Goal: Information Seeking & Learning: Learn about a topic

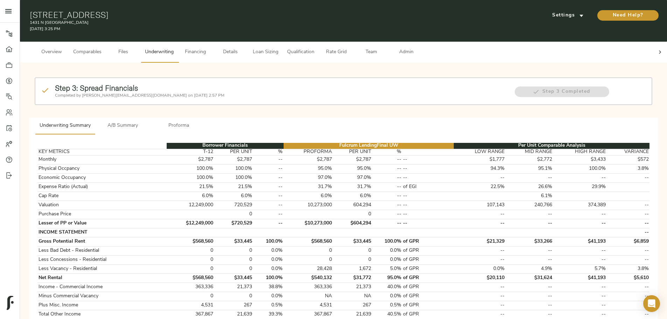
drag, startPoint x: 151, startPoint y: 12, endPoint x: 232, endPoint y: 12, distance: 80.6
click at [232, 12] on h1 "[STREET_ADDRESS]" at bounding box center [239, 15] width 419 height 10
copy h1 "[STREET_ADDRESS]"
drag, startPoint x: 239, startPoint y: 10, endPoint x: 305, endPoint y: 11, distance: 66.9
click at [305, 11] on h1 "[STREET_ADDRESS]" at bounding box center [239, 15] width 419 height 10
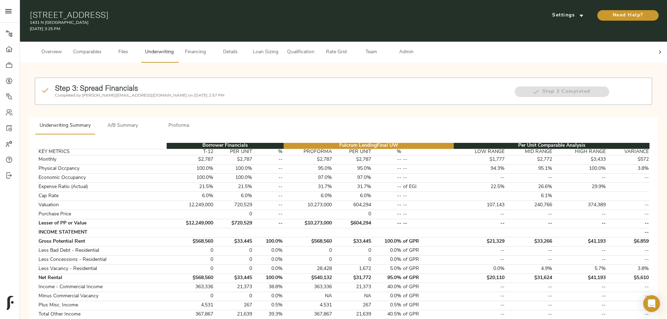
copy h1 "[GEOGRAPHIC_DATA], IL 60622"
click at [147, 122] on span "A/B Summary" at bounding box center [123, 126] width 48 height 9
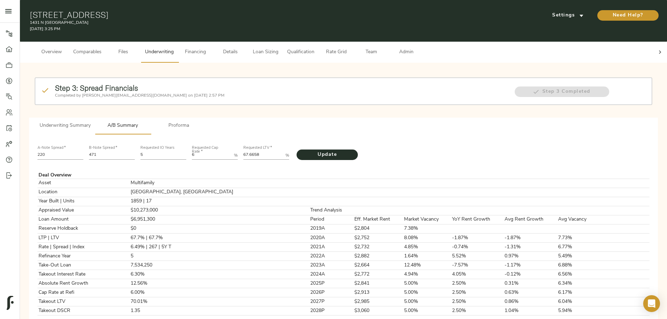
click at [91, 122] on span "Underwriting Summary" at bounding box center [65, 126] width 51 height 9
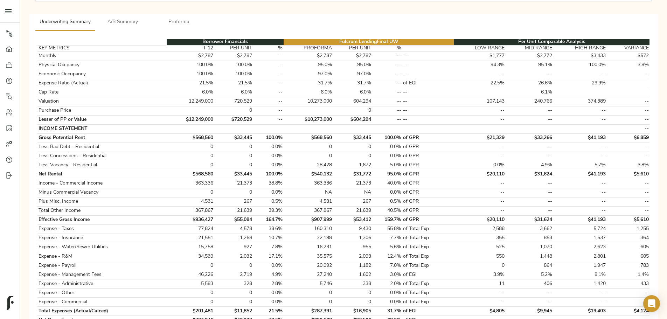
scroll to position [105, 0]
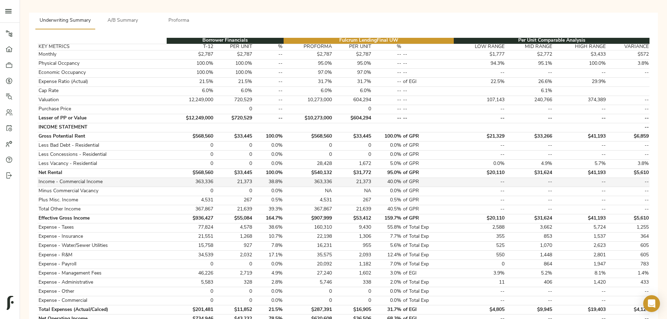
click at [323, 140] on td "363,336" at bounding box center [308, 182] width 49 height 9
copy td "363,336"
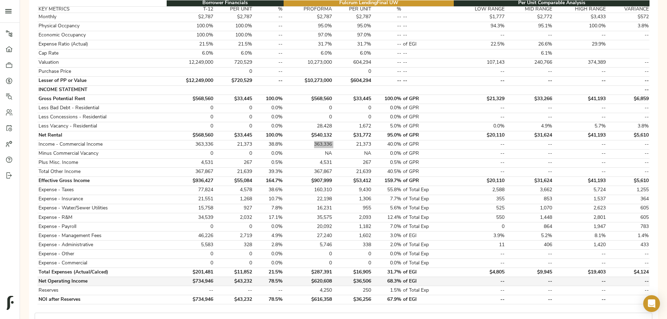
scroll to position [175, 0]
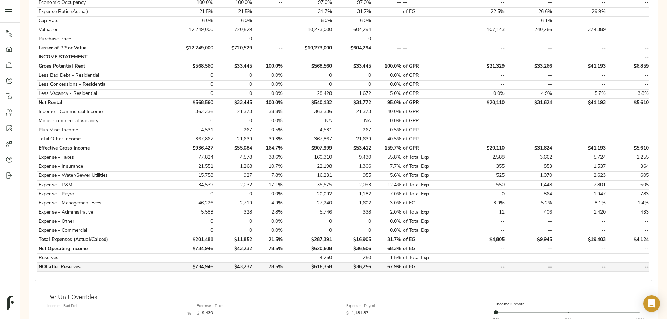
click at [330, 140] on td "$616,358" at bounding box center [308, 267] width 49 height 9
copy td "$616,358"
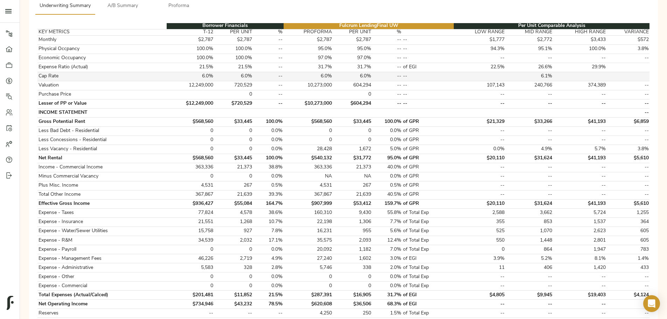
scroll to position [35, 0]
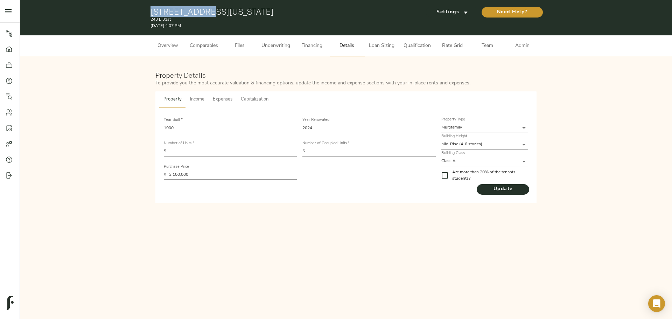
drag, startPoint x: 151, startPoint y: 12, endPoint x: 199, endPoint y: 9, distance: 48.4
click at [199, 9] on h1 "243 E 31st St, New York, NY 10016" at bounding box center [281, 12] width 261 height 10
copy h1 "243 E 31st St"
drag, startPoint x: 203, startPoint y: 9, endPoint x: 279, endPoint y: 13, distance: 76.8
click at [279, 13] on h1 "243 E 31st St, New York, NY 10016" at bounding box center [281, 12] width 261 height 10
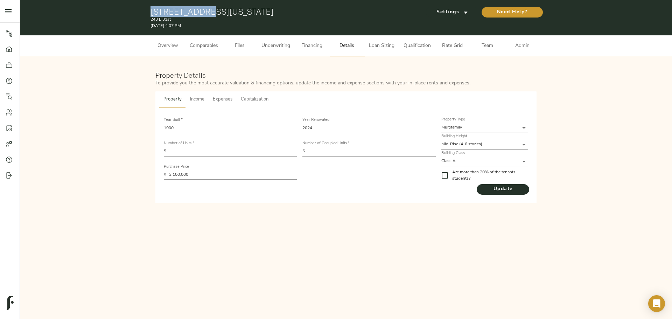
copy h1 "New York, NY 10016"
drag, startPoint x: 279, startPoint y: 49, endPoint x: 267, endPoint y: 56, distance: 13.3
click at [279, 49] on span "Underwriting" at bounding box center [276, 46] width 29 height 9
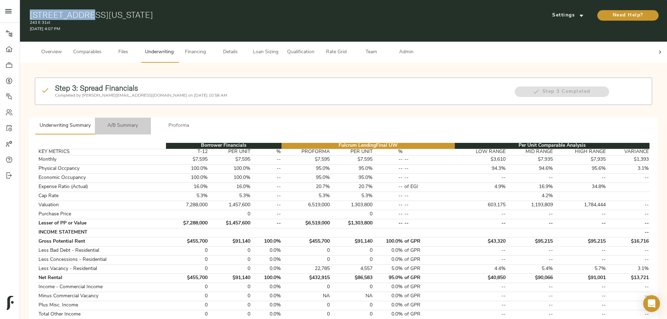
drag, startPoint x: 233, startPoint y: 106, endPoint x: 240, endPoint y: 110, distance: 7.9
click at [147, 122] on span "A/B Summary" at bounding box center [123, 126] width 48 height 9
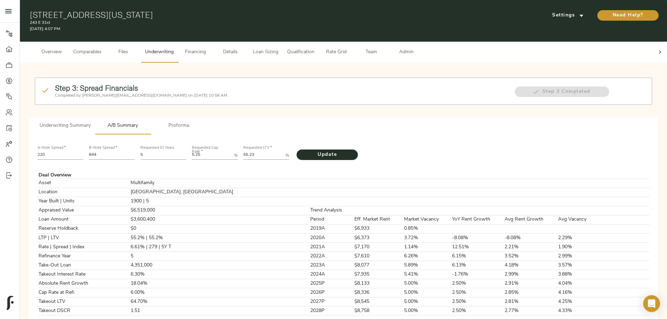
click at [549, 12] on span "Settings" at bounding box center [568, 15] width 39 height 9
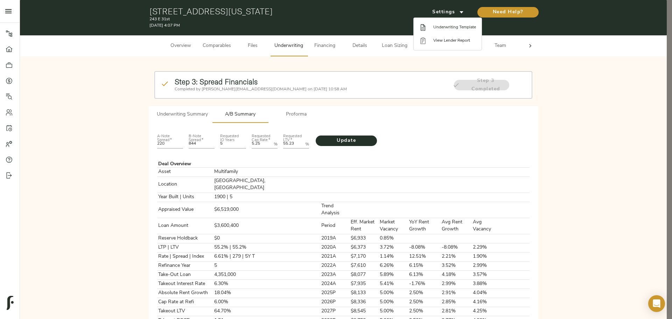
click at [456, 25] on span "Underwriting Template" at bounding box center [455, 27] width 43 height 6
click at [83, 233] on div at bounding box center [336, 159] width 672 height 319
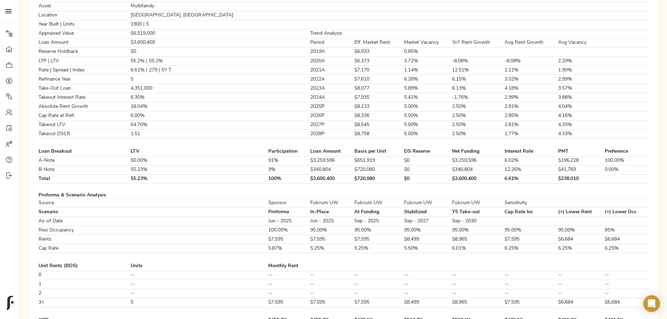
scroll to position [60, 0]
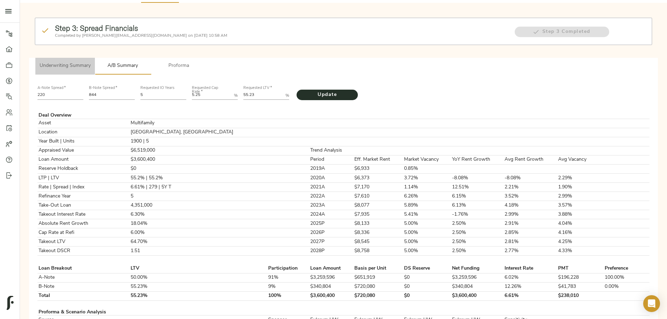
click at [91, 62] on span "Underwriting Summary" at bounding box center [65, 66] width 51 height 9
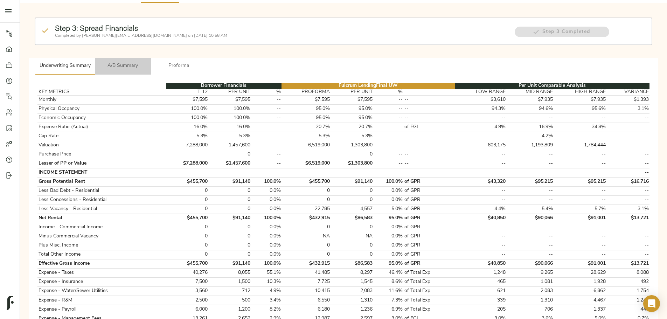
click at [147, 62] on span "A/B Summary" at bounding box center [123, 66] width 48 height 9
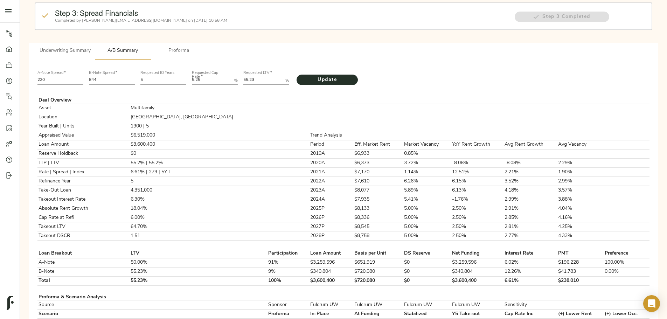
scroll to position [70, 0]
